Goal: Transaction & Acquisition: Download file/media

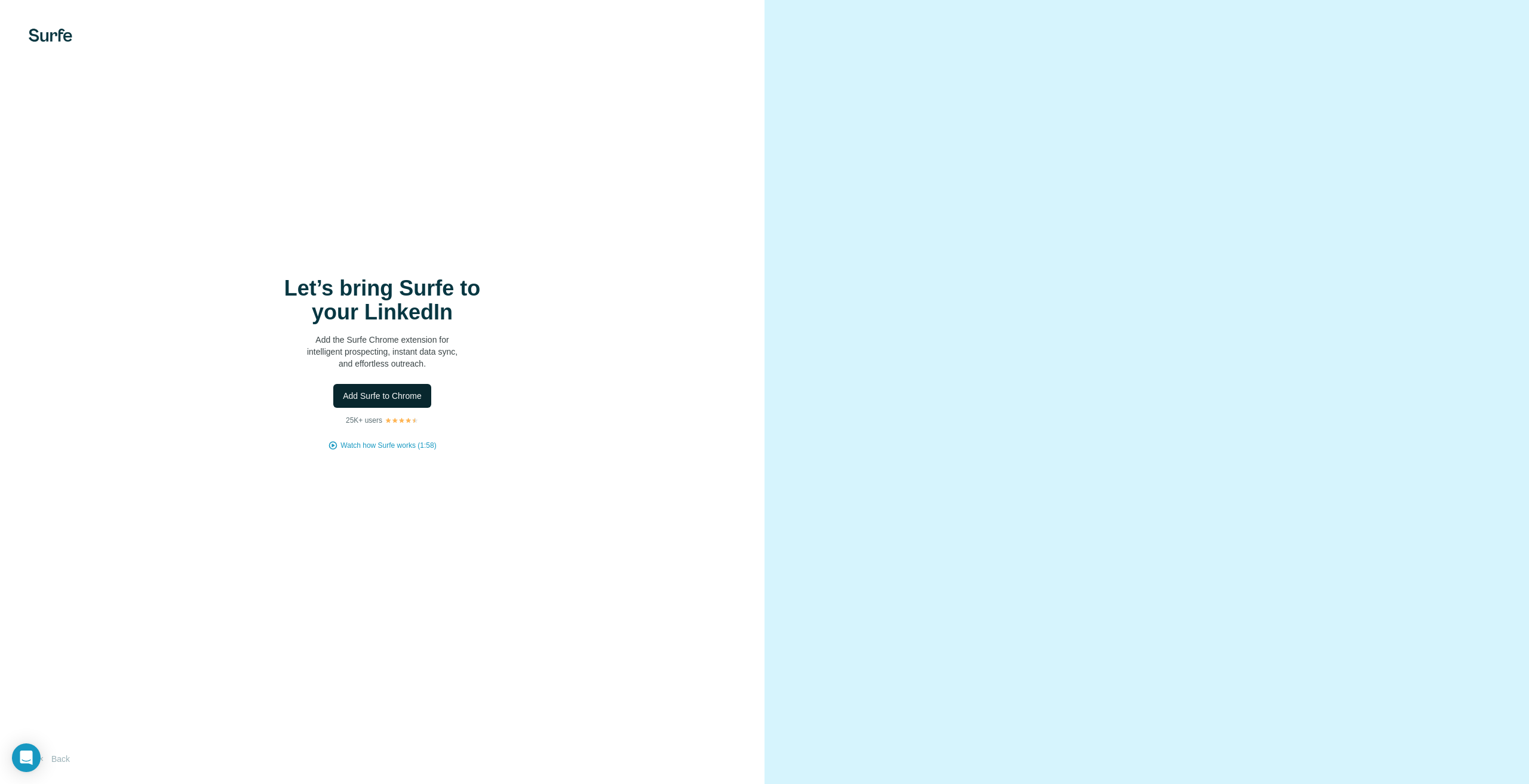
click at [367, 393] on span "Add Surfe to Chrome" at bounding box center [382, 396] width 79 height 12
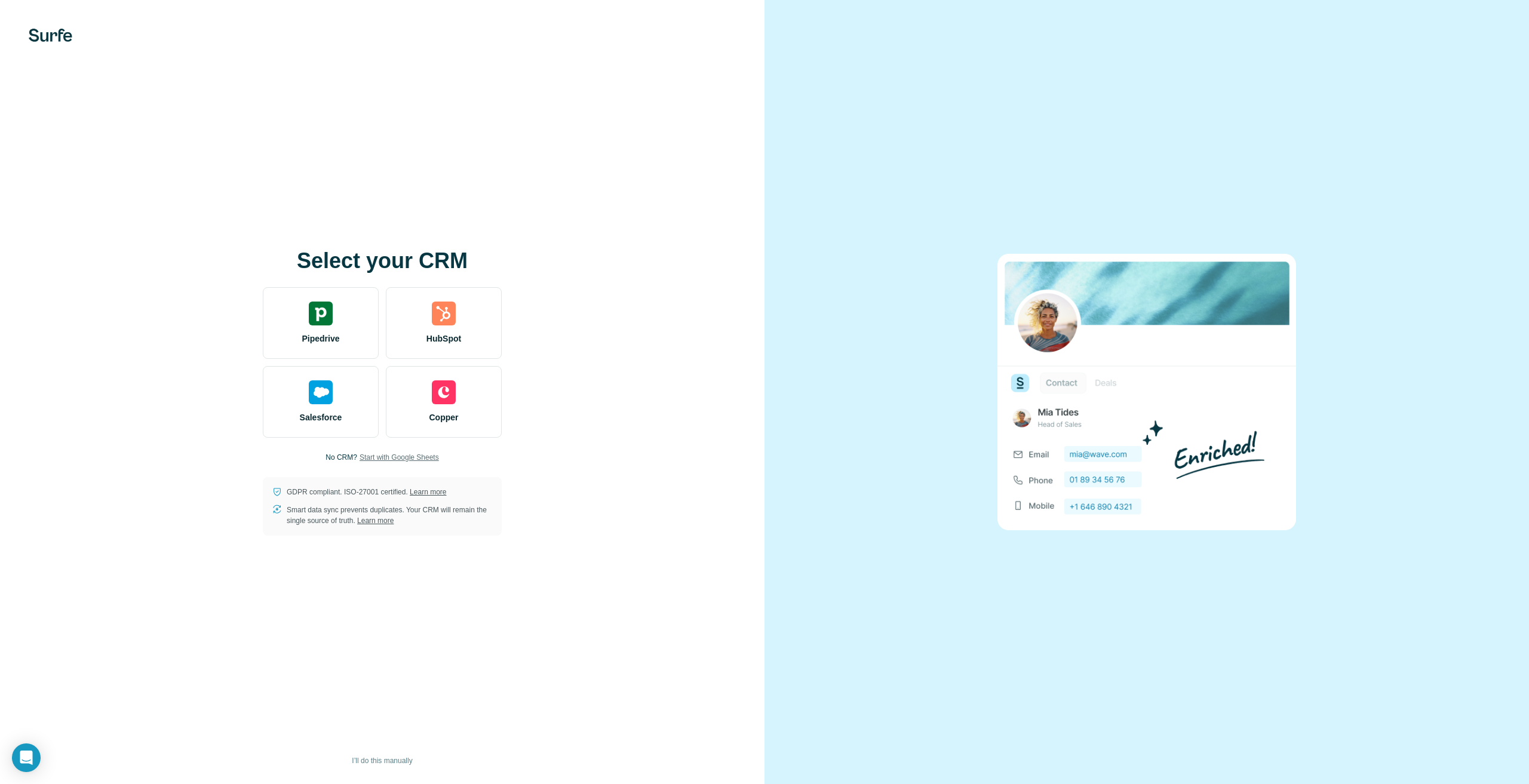
click at [415, 459] on span "Start with Google Sheets" at bounding box center [399, 458] width 80 height 11
